Goal: Task Accomplishment & Management: Manage account settings

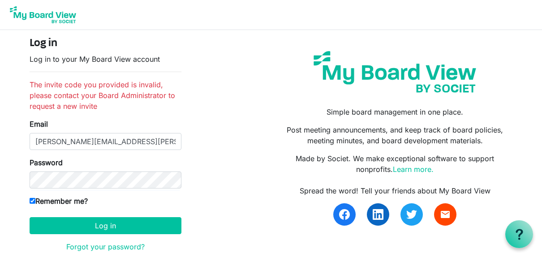
click at [226, 158] on div "Log in Log in to your My Board View account The invite code you provided is inv…" at bounding box center [271, 162] width 496 height 251
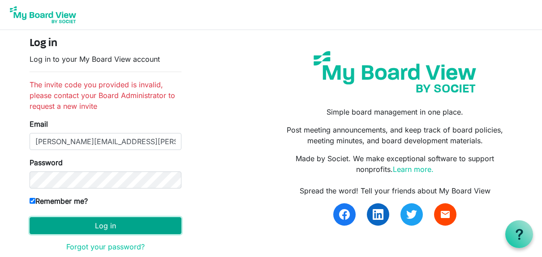
click at [100, 225] on button "Log in" at bounding box center [106, 225] width 152 height 17
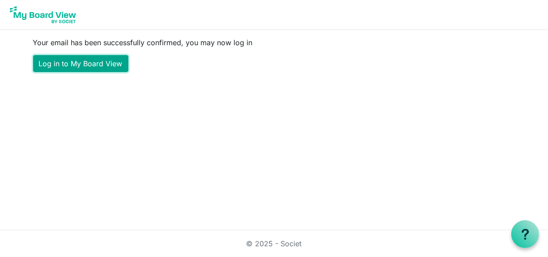
click at [93, 61] on link "Log in to My Board View" at bounding box center [80, 63] width 95 height 17
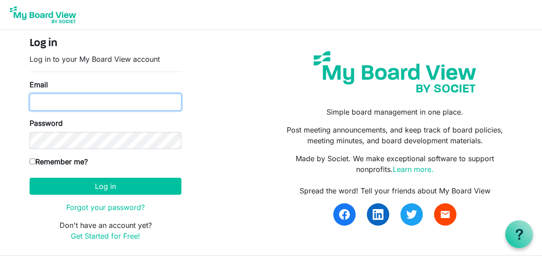
type input "donald.pinckney@cocacolaswb.com"
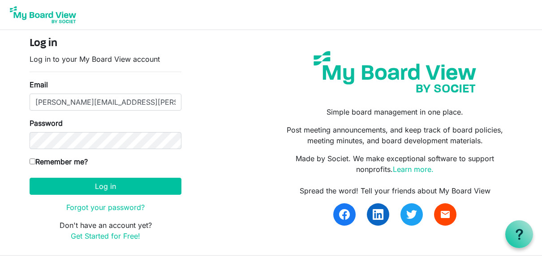
click at [34, 161] on input "Remember me?" at bounding box center [33, 161] width 6 height 6
checkbox input "true"
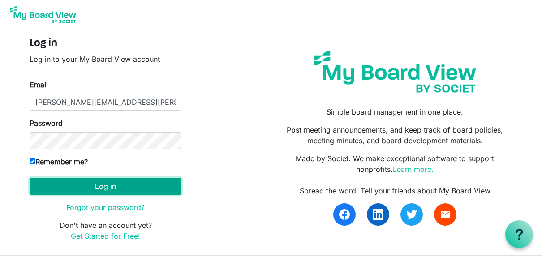
click at [86, 184] on button "Log in" at bounding box center [106, 186] width 152 height 17
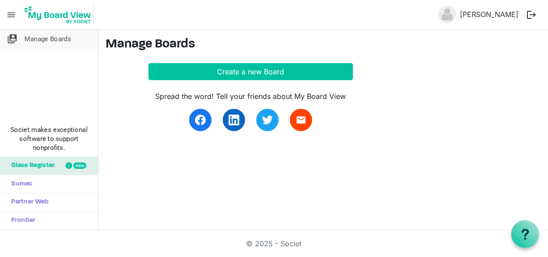
click at [35, 38] on span "Manage Boards" at bounding box center [48, 39] width 47 height 18
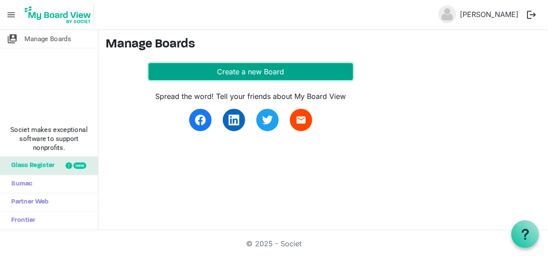
click at [250, 71] on button "Create a new Board" at bounding box center [251, 71] width 205 height 17
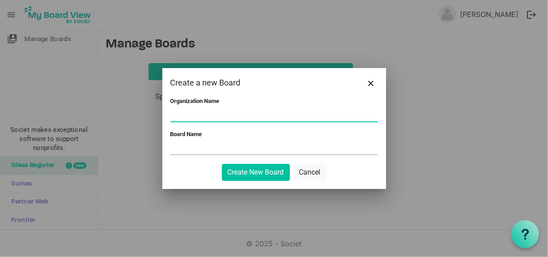
type input "s"
type input "Sherman Chamber of Commerce"
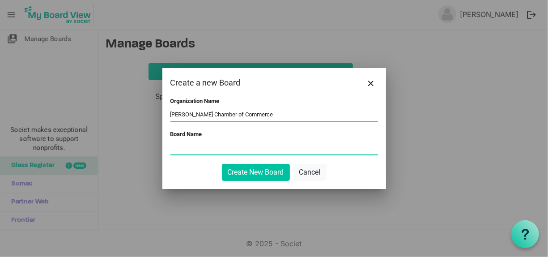
click at [175, 143] on input "Board Name" at bounding box center [275, 147] width 208 height 13
type input "Kevin Pinckney"
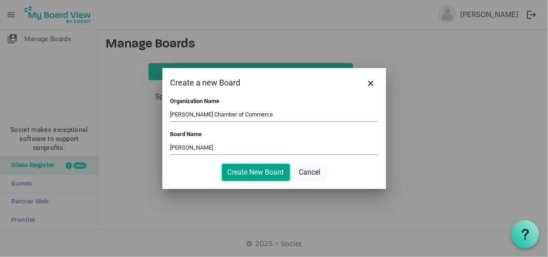
click at [257, 170] on button "Create New Board" at bounding box center [256, 172] width 68 height 17
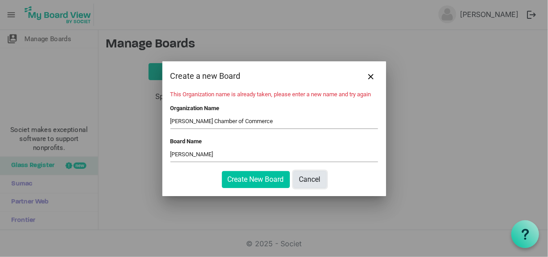
click at [310, 182] on button "Cancel" at bounding box center [310, 179] width 33 height 17
click at [372, 74] on span "Close" at bounding box center [371, 76] width 5 height 5
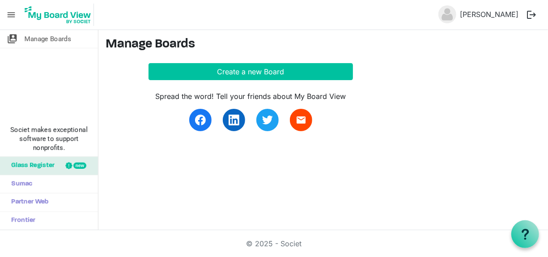
click at [10, 13] on span "menu" at bounding box center [11, 14] width 17 height 17
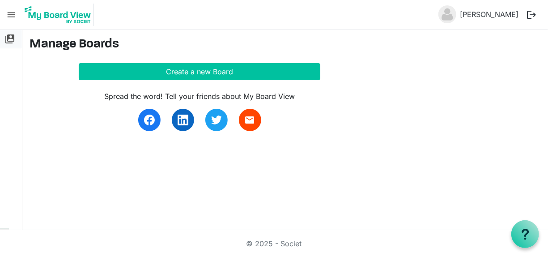
click at [10, 39] on span "switch_account" at bounding box center [9, 39] width 11 height 18
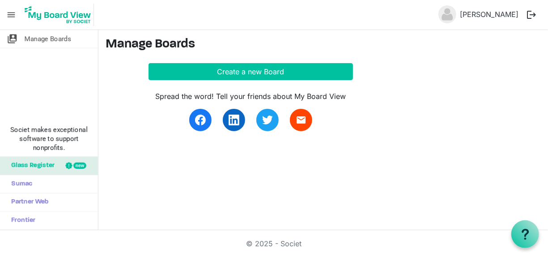
click at [394, 91] on div "Spread the word! Tell your friends about My Board View email" at bounding box center [324, 105] width 436 height 51
click at [50, 15] on img at bounding box center [58, 15] width 72 height 22
click at [12, 13] on span "menu" at bounding box center [11, 14] width 17 height 17
click at [518, 227] on div at bounding box center [526, 234] width 28 height 28
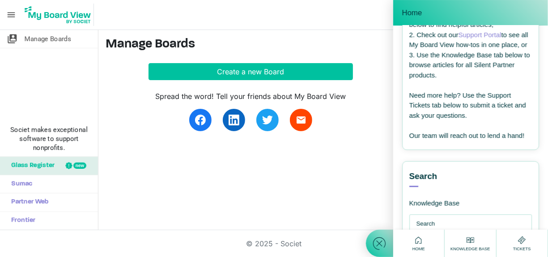
scroll to position [134, 0]
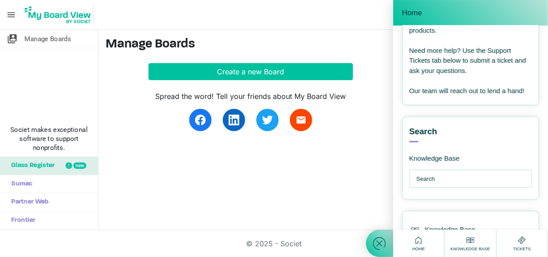
click at [356, 180] on div "switch_account Manage Boards Societ makes exceptional software to support nonpr…" at bounding box center [274, 130] width 548 height 200
click at [374, 24] on div at bounding box center [379, 128] width 27 height 257
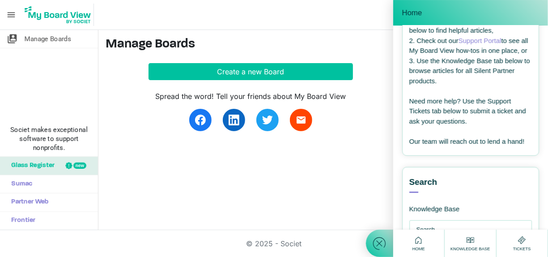
scroll to position [0, 0]
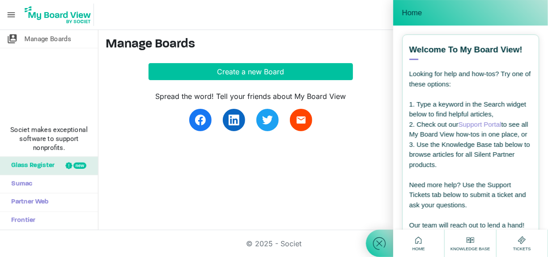
click at [388, 53] on div at bounding box center [379, 128] width 27 height 257
click at [351, 19] on nav "menu Kevin Pinckney logout" at bounding box center [274, 15] width 548 height 30
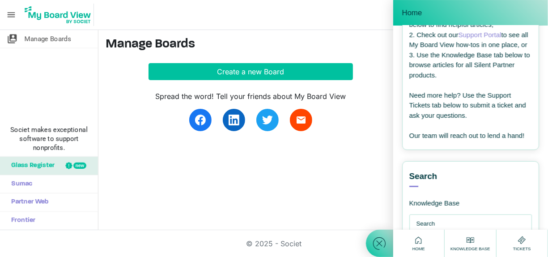
scroll to position [31, 0]
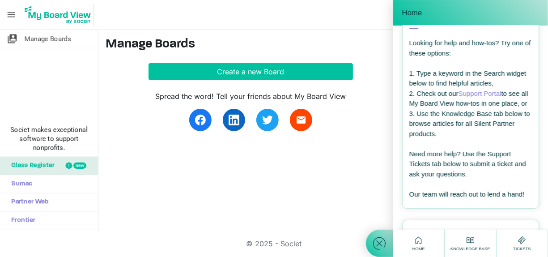
click at [520, 241] on use at bounding box center [522, 240] width 8 height 8
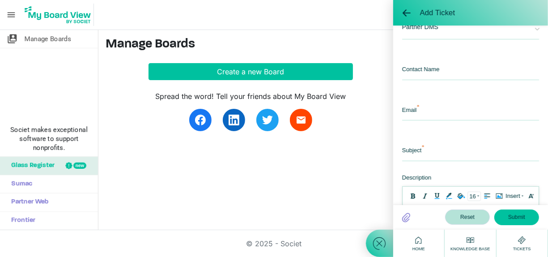
scroll to position [0, 0]
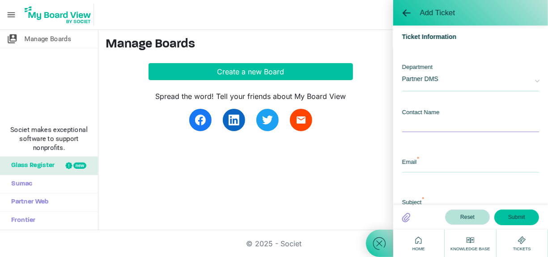
click at [452, 123] on input "text" at bounding box center [470, 122] width 137 height 19
type input "Kevin Pinckney"
click at [428, 164] on input "email" at bounding box center [470, 162] width 137 height 19
type input "[PERSON_NAME][EMAIL_ADDRESS][PERSON_NAME][DOMAIN_NAME]"
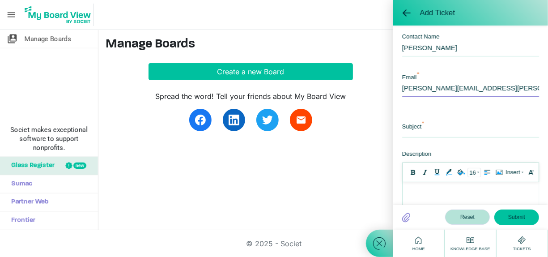
scroll to position [90, 0]
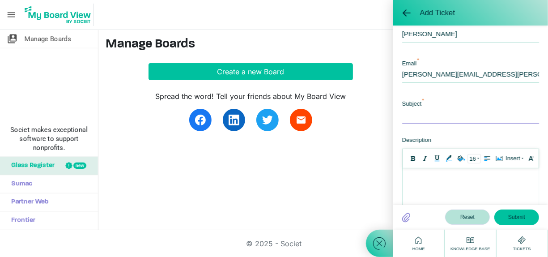
click at [433, 115] on input "text" at bounding box center [470, 113] width 137 height 19
type input "Access"
drag, startPoint x: 804, startPoint y: 338, endPoint x: 408, endPoint y: 173, distance: 429.7
click at [411, 175] on div at bounding box center [471, 177] width 128 height 9
click at [513, 215] on button "Submit" at bounding box center [517, 217] width 45 height 15
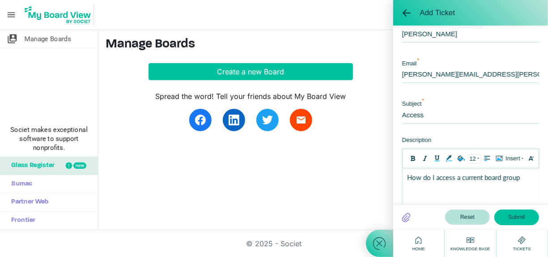
click at [517, 214] on button "Submit" at bounding box center [517, 217] width 45 height 15
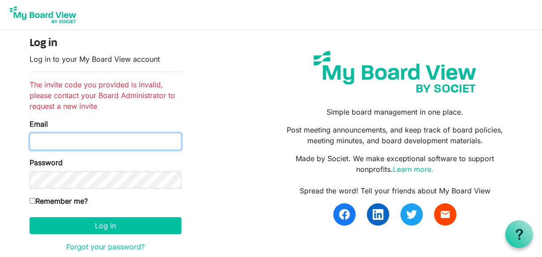
type input "[PERSON_NAME][EMAIL_ADDRESS][PERSON_NAME][DOMAIN_NAME]"
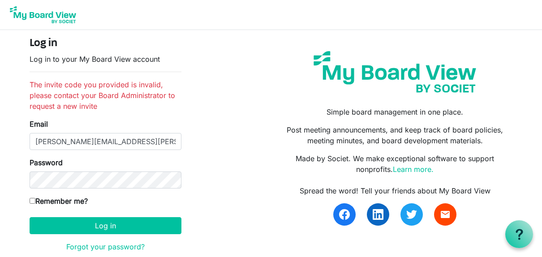
click at [205, 204] on div "Log in Log in to your My Board View account The invite code you provided is inv…" at bounding box center [271, 162] width 496 height 251
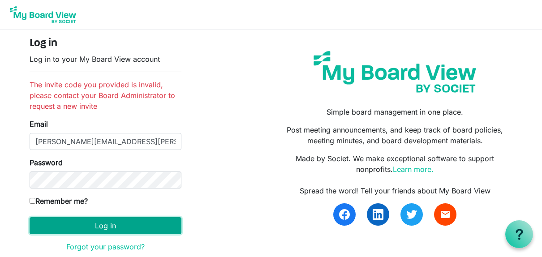
click at [108, 223] on button "Log in" at bounding box center [106, 225] width 152 height 17
